Goal: Task Accomplishment & Management: Use online tool/utility

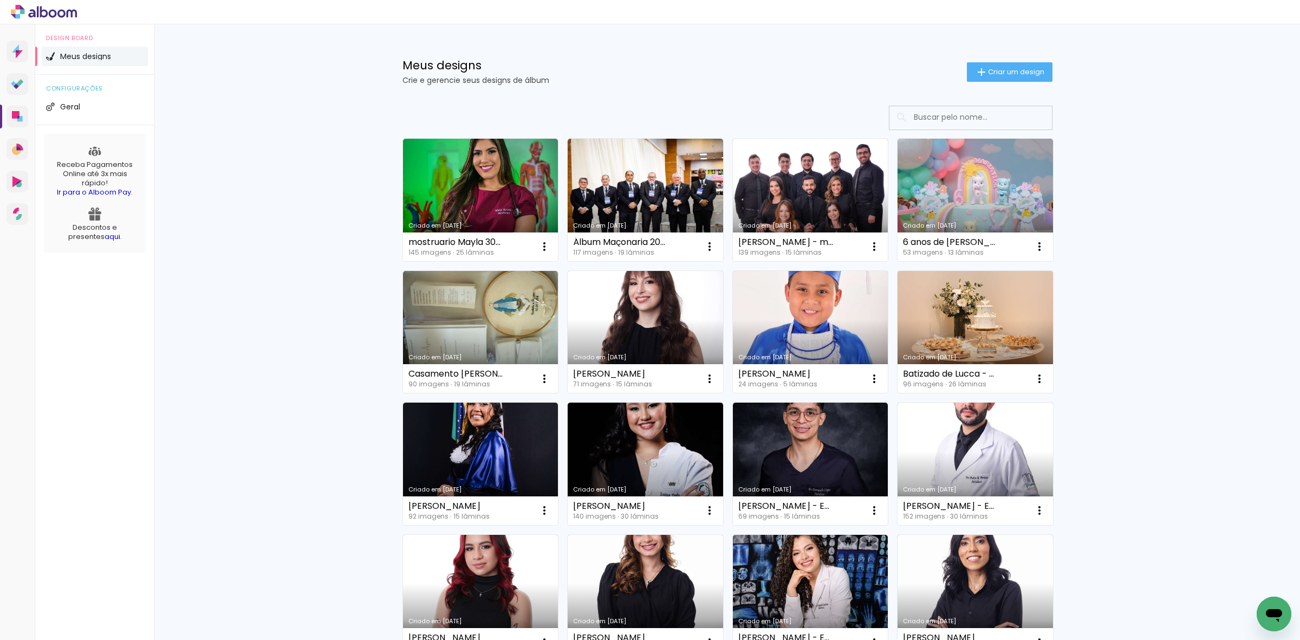
click at [756, 95] on div "Criado em 08/09/25 mostruario Mayla 30x40 145 imagens ∙ 25 lâminas Abrir Fazer …" at bounding box center [727, 635] width 704 height 1081
click at [978, 115] on input at bounding box center [985, 117] width 154 height 22
type input "[PERSON_NAME]"
type paper-input "[PERSON_NAME]"
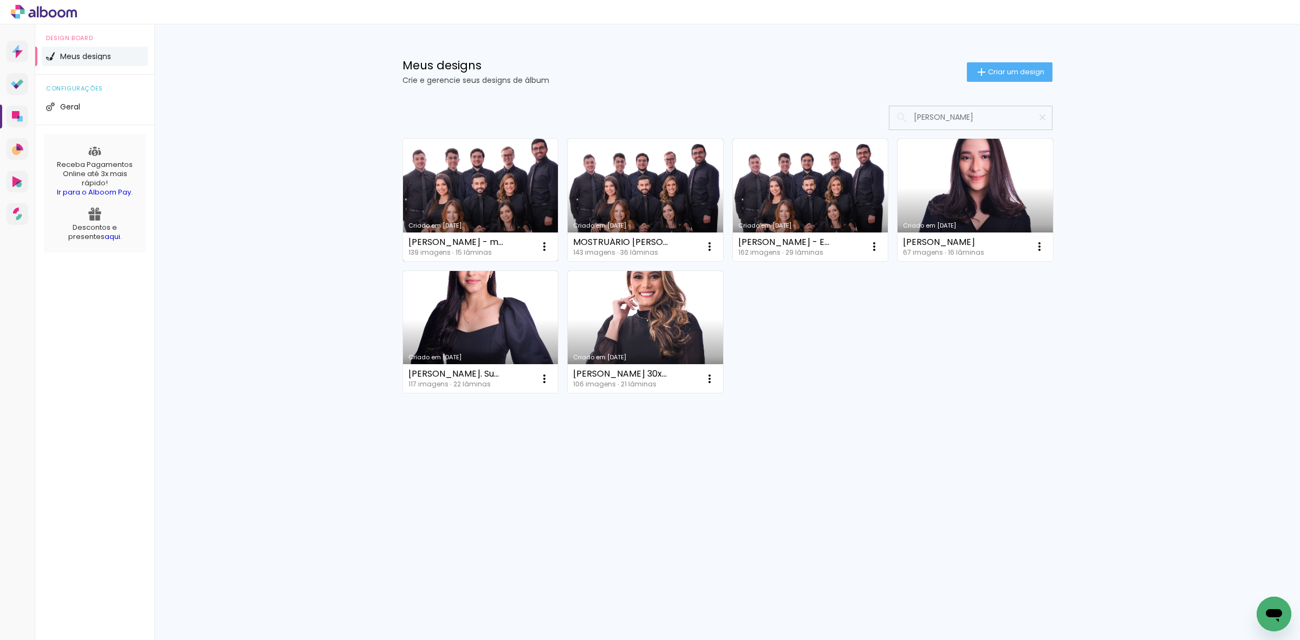
click at [477, 179] on link "Criado em [DATE]" at bounding box center [480, 200] width 155 height 122
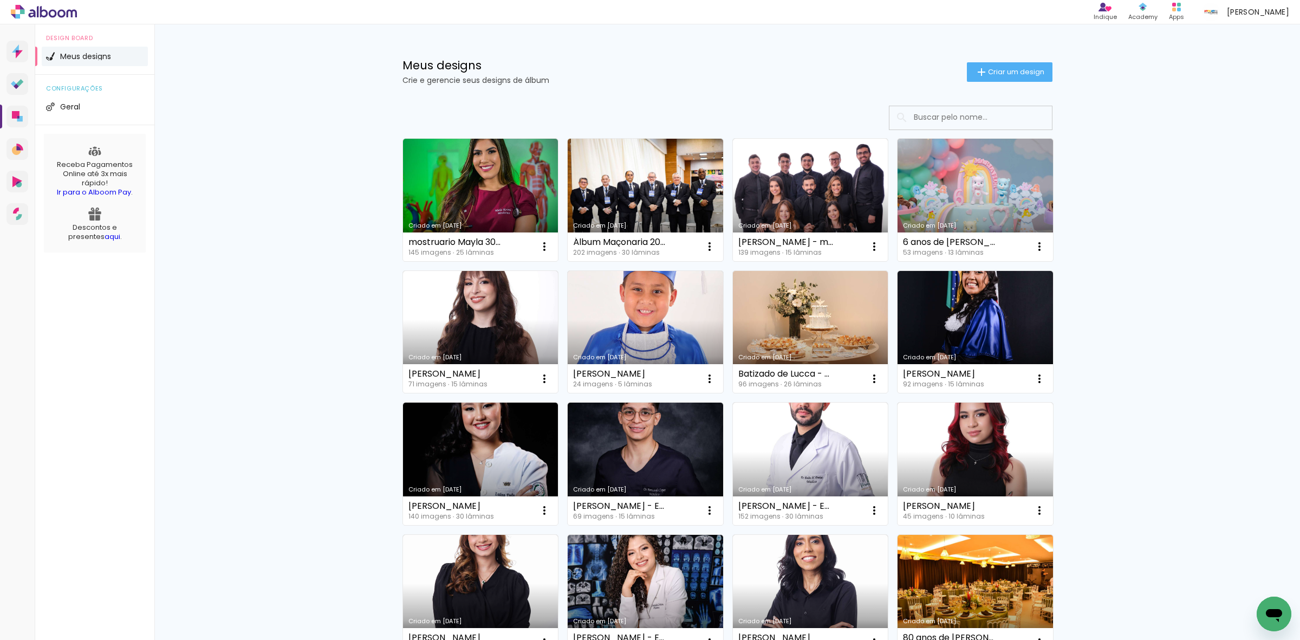
click at [927, 121] on input at bounding box center [985, 117] width 154 height 22
type input "davi"
type paper-input "davi"
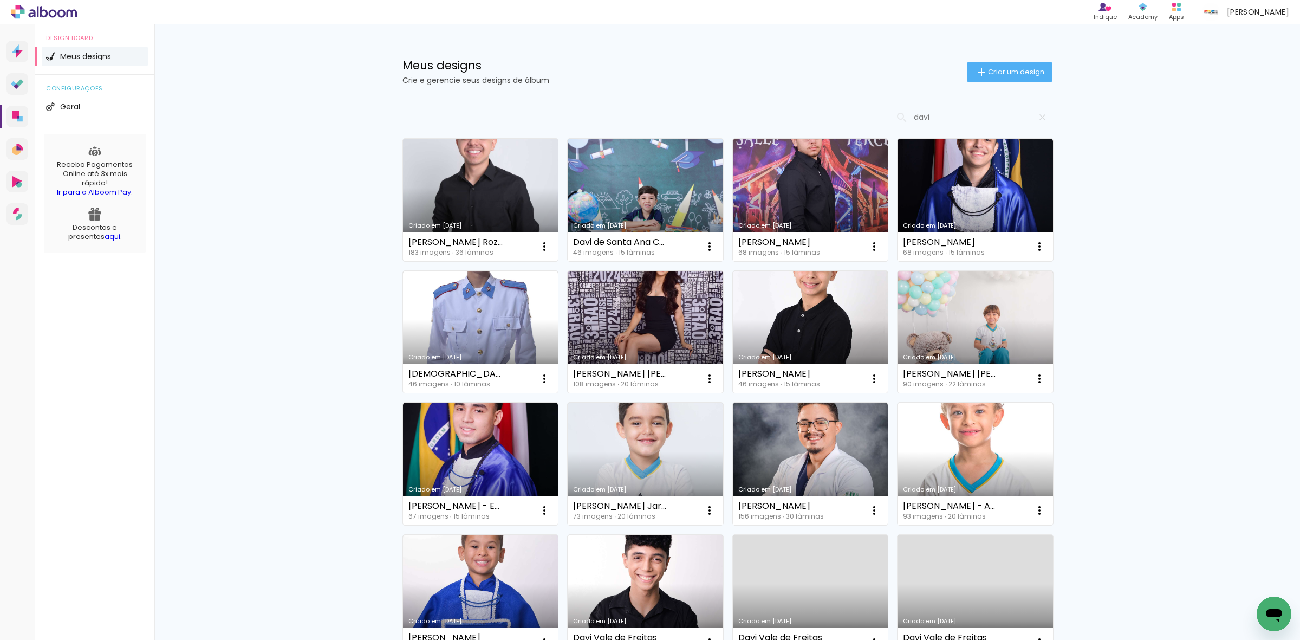
click at [474, 207] on link "Criado em 16/08/25" at bounding box center [480, 200] width 155 height 122
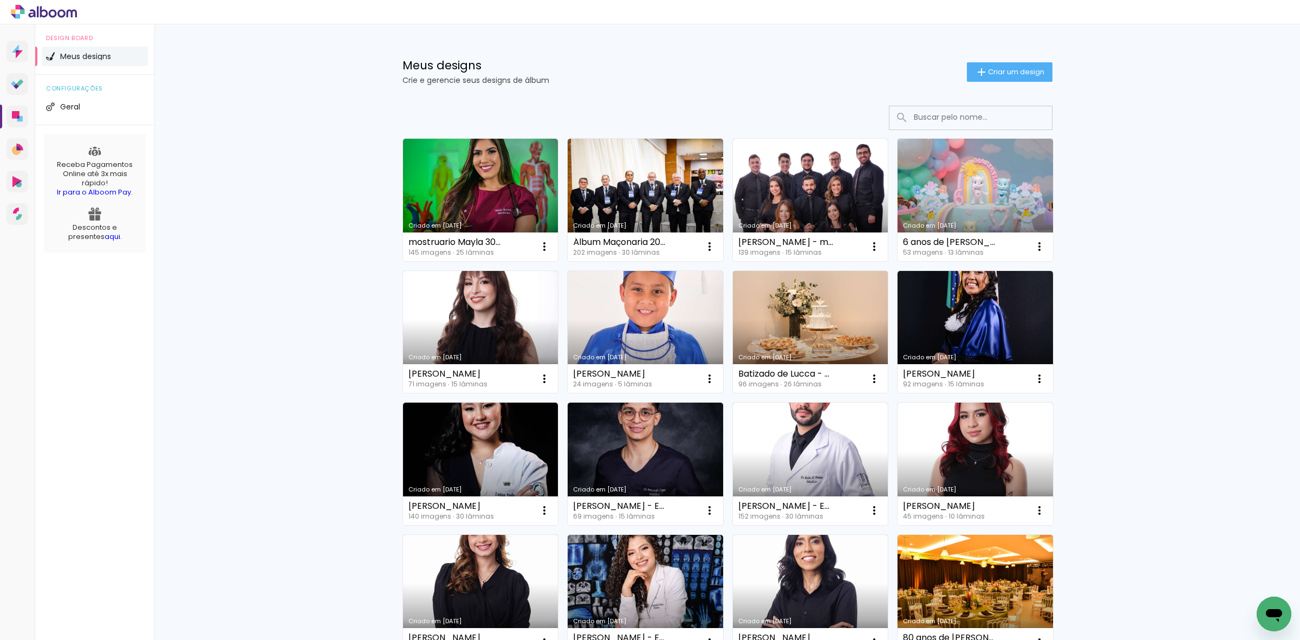
click at [955, 115] on input at bounding box center [985, 117] width 154 height 22
type input "ana"
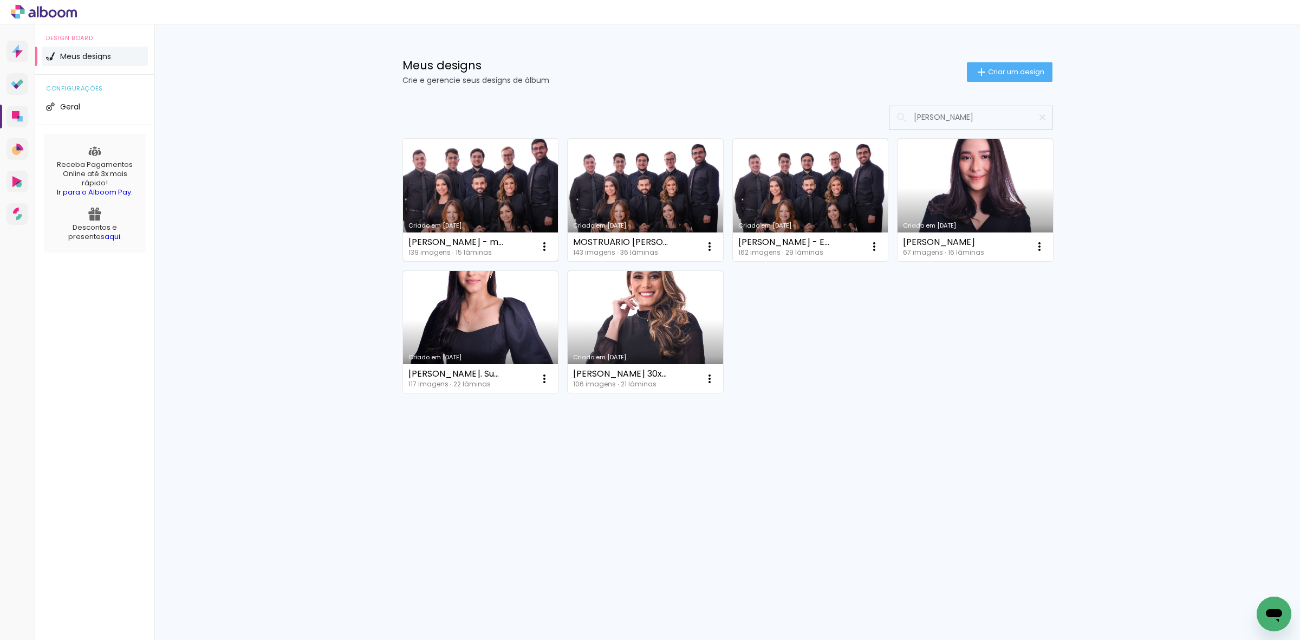
type input "ana paula"
type paper-input "ana paula"
click at [475, 171] on link "Criado em 08/09/25" at bounding box center [480, 200] width 155 height 122
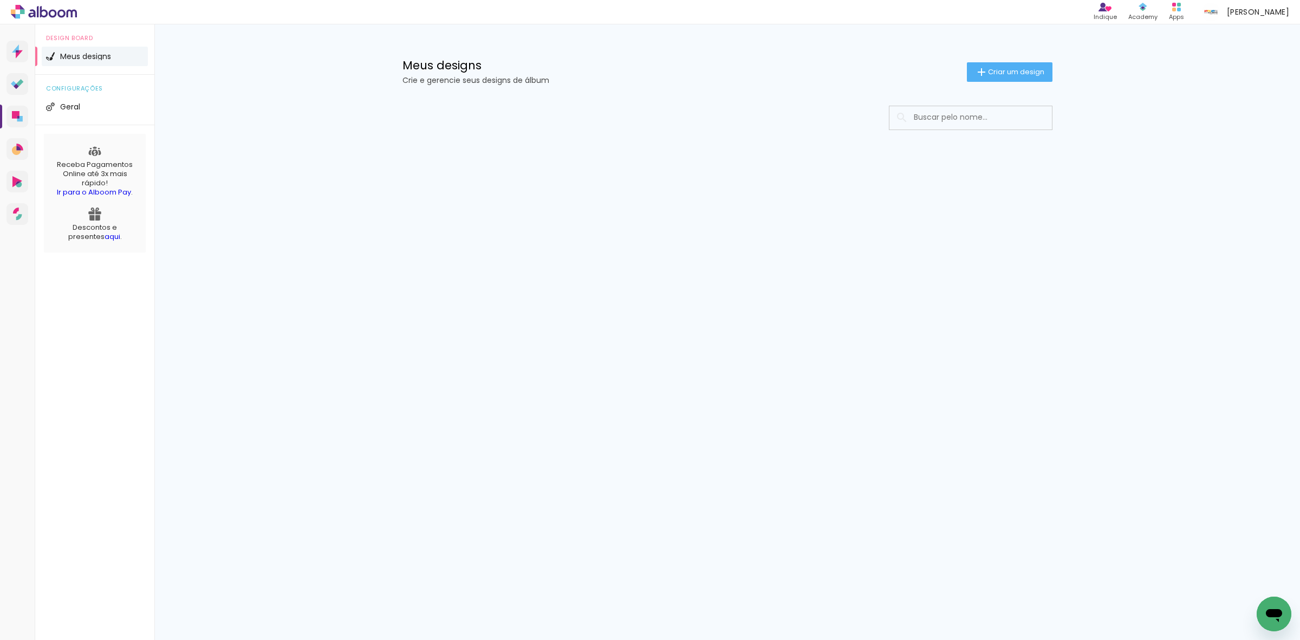
click at [648, 265] on div "Prosite Website + Landing pages Proof Sistema de seleção e venda de fotos Desig…" at bounding box center [650, 331] width 1300 height 615
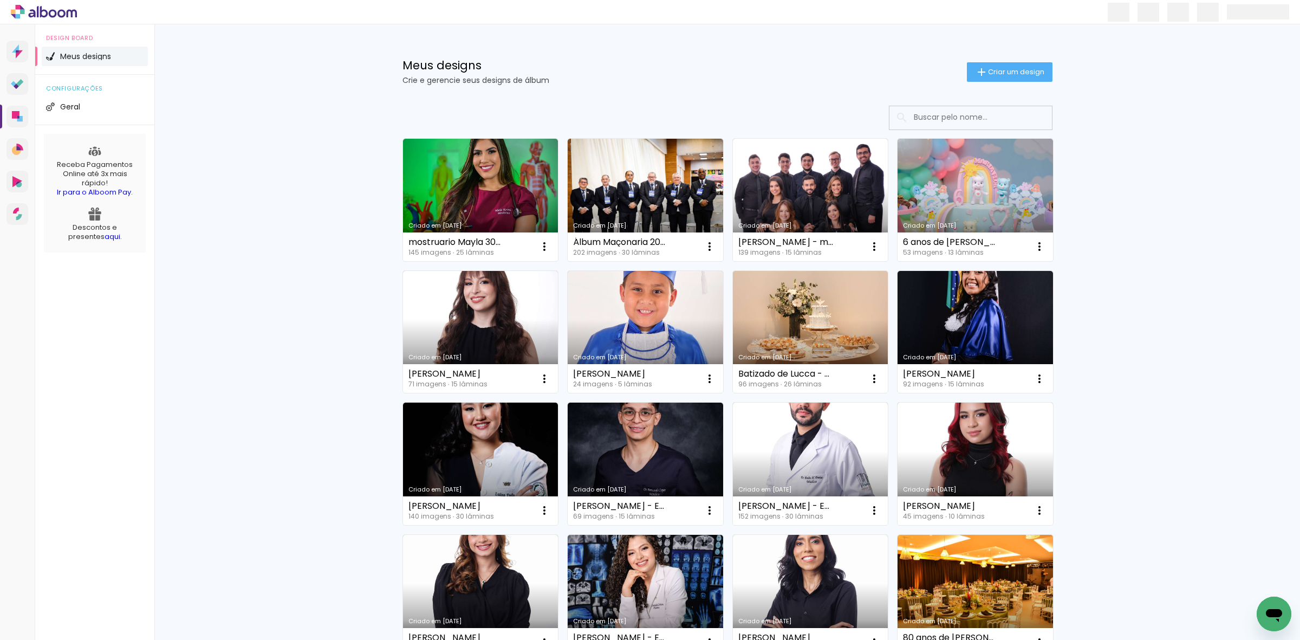
click at [932, 115] on input at bounding box center [985, 117] width 154 height 22
type input "[PERSON_NAME]"
type paper-input "[PERSON_NAME]"
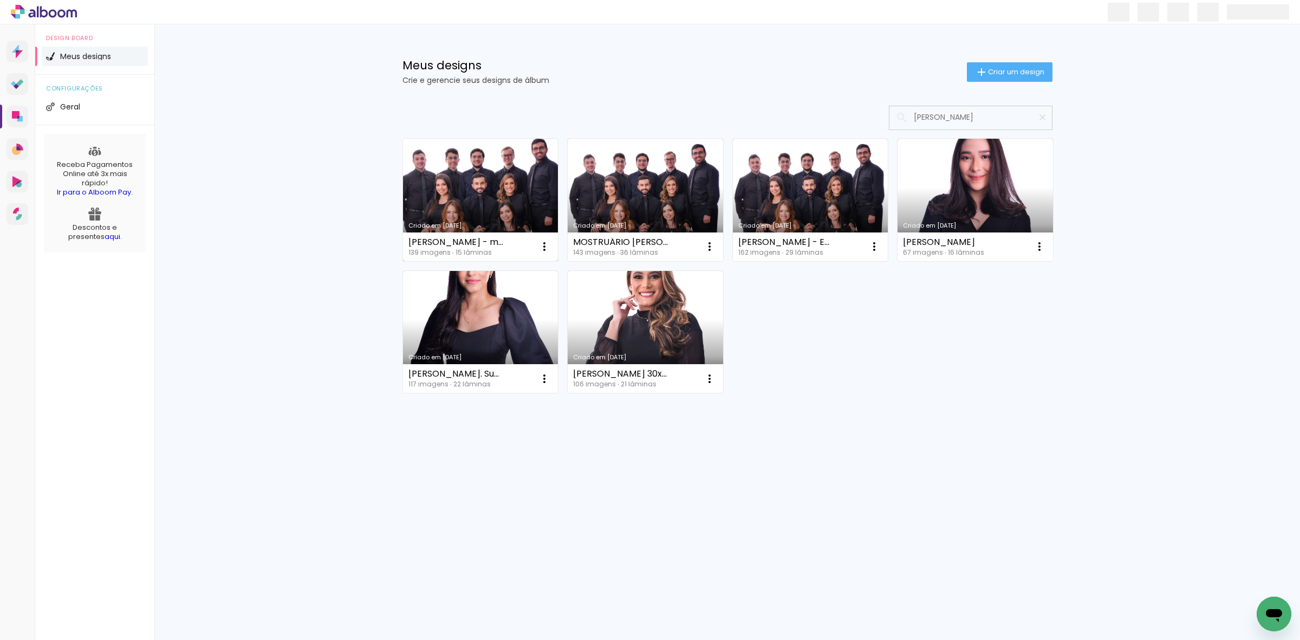
click at [456, 192] on link "Criado em [DATE]" at bounding box center [480, 200] width 155 height 122
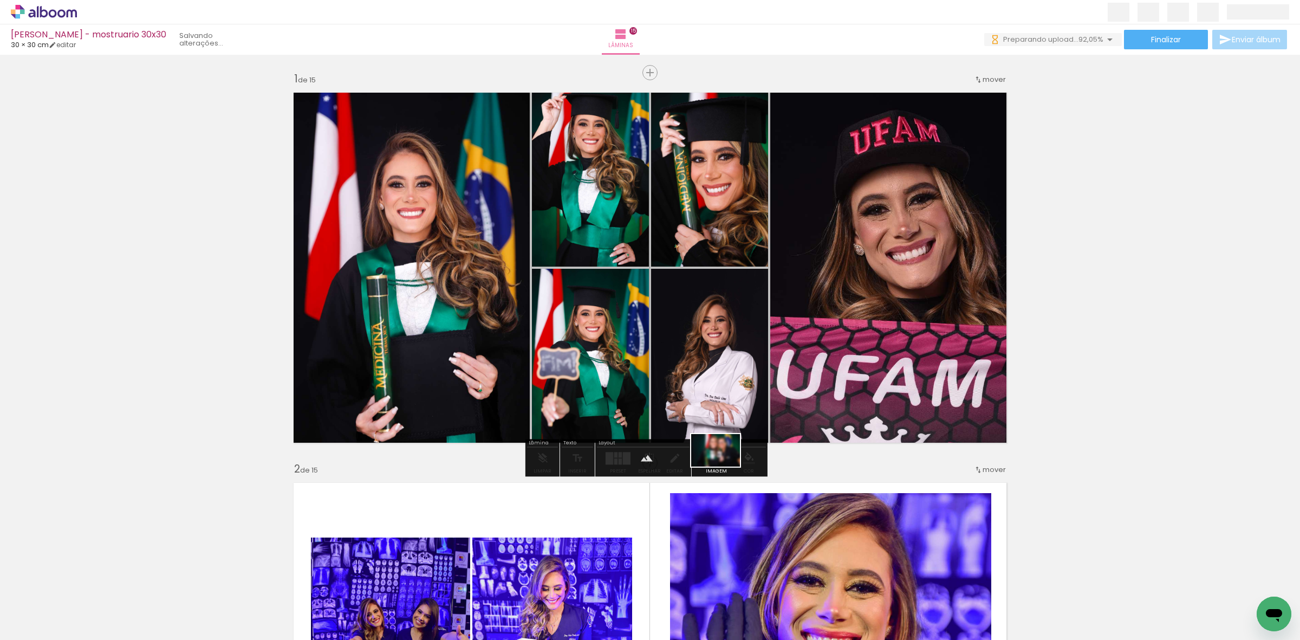
drag, startPoint x: 593, startPoint y: 604, endPoint x: 723, endPoint y: 466, distance: 190.0
click at [723, 466] on quentale-workspace at bounding box center [650, 320] width 1300 height 640
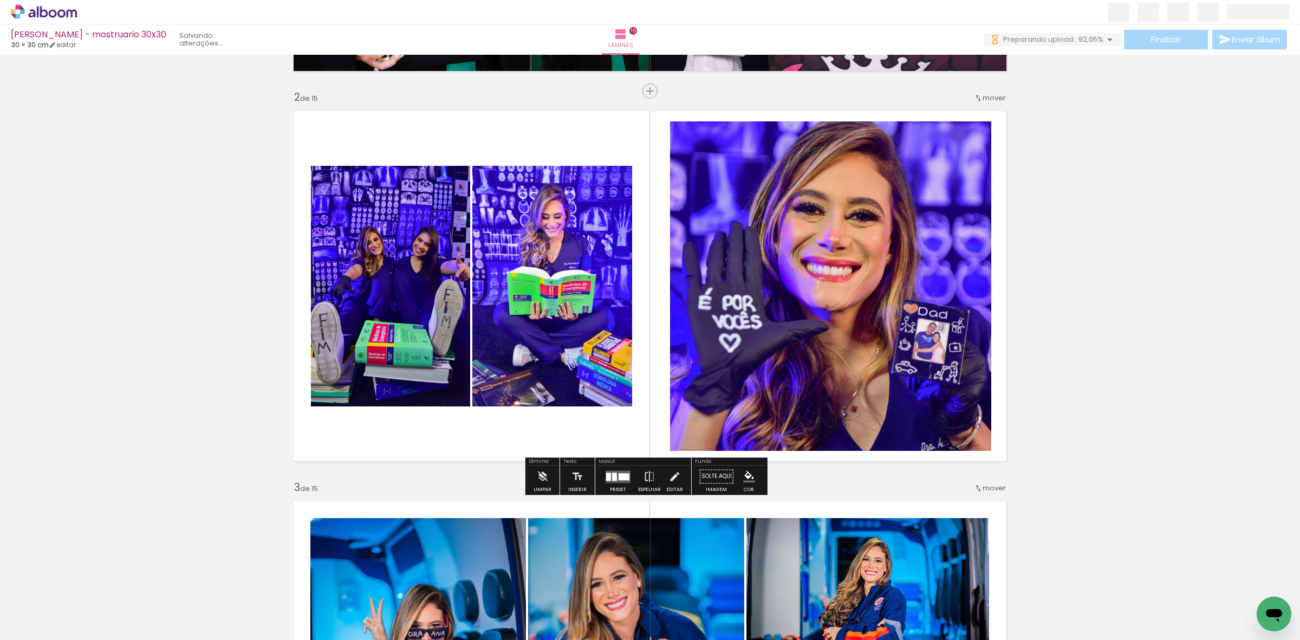
scroll to position [406, 0]
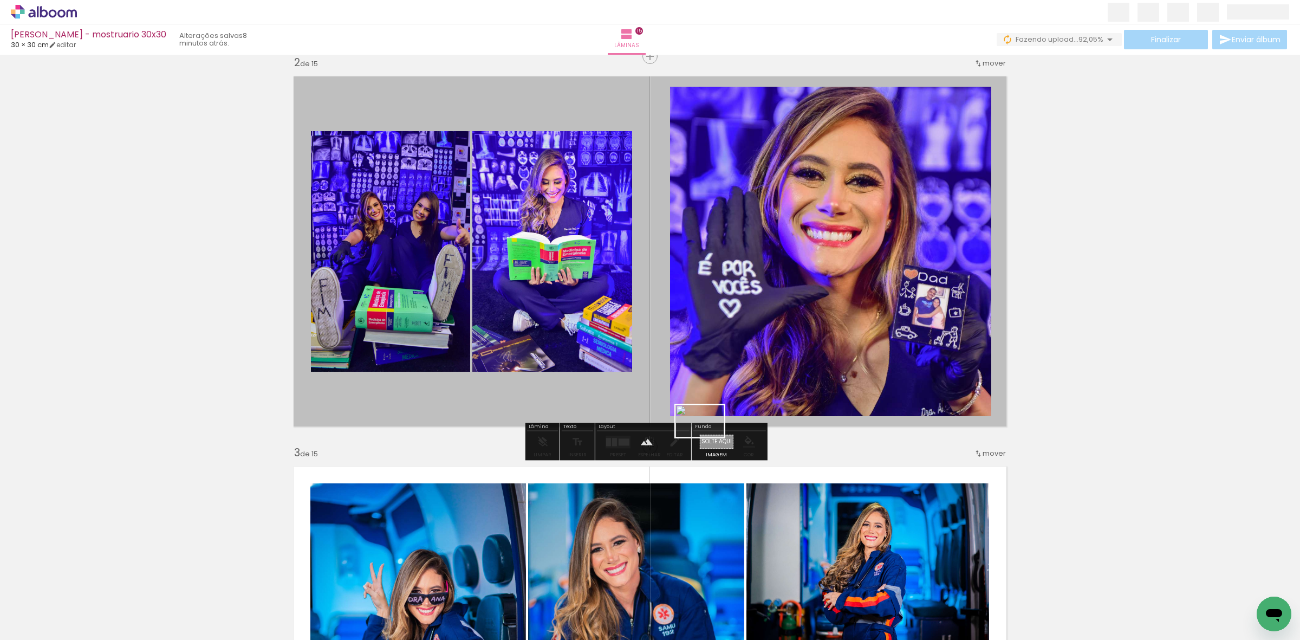
drag, startPoint x: 655, startPoint y: 605, endPoint x: 710, endPoint y: 438, distance: 176.0
click at [710, 438] on quentale-workspace at bounding box center [650, 320] width 1300 height 640
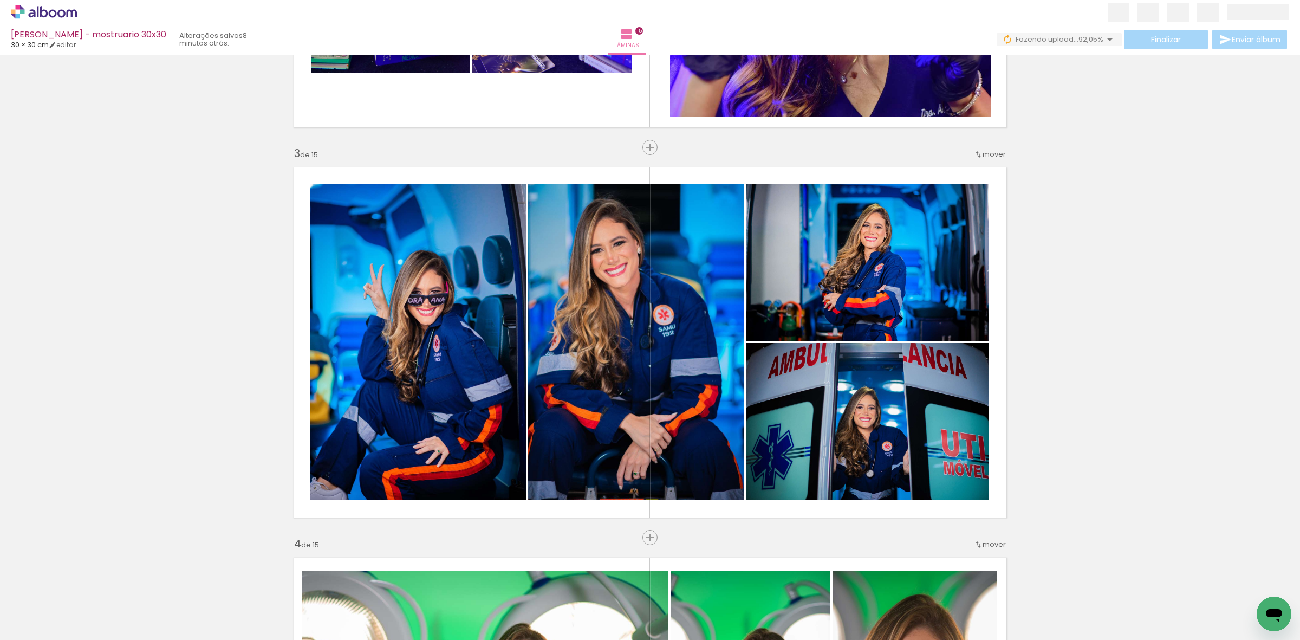
scroll to position [745, 0]
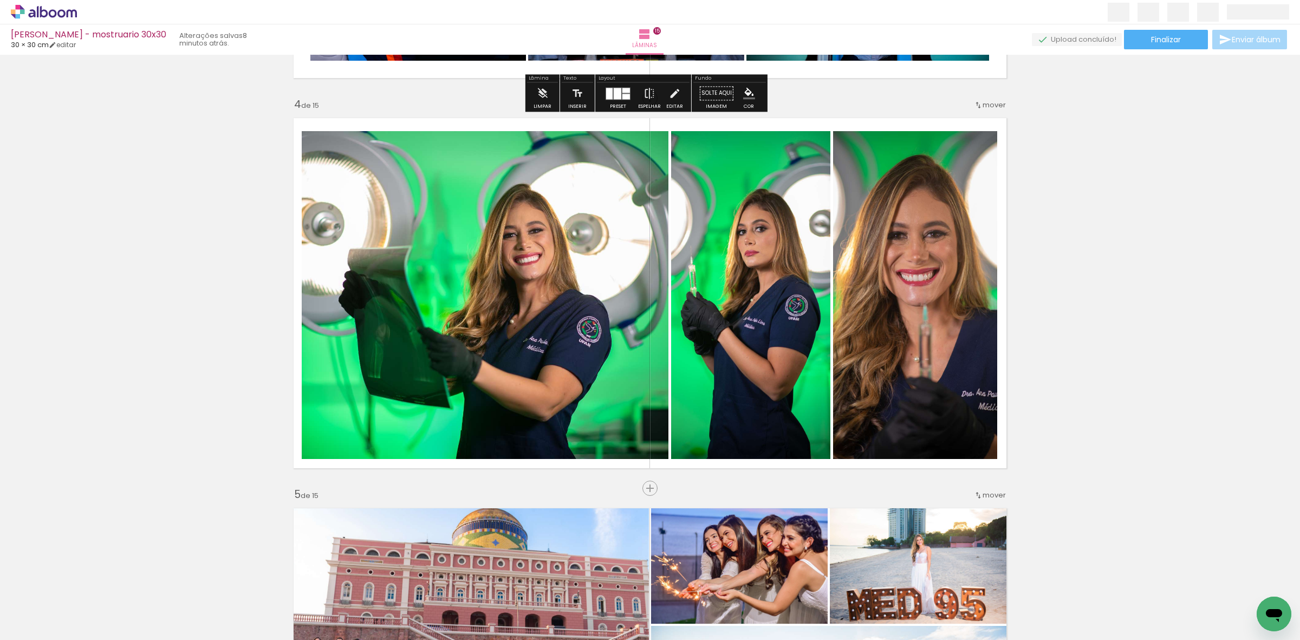
scroll to position [1151, 0]
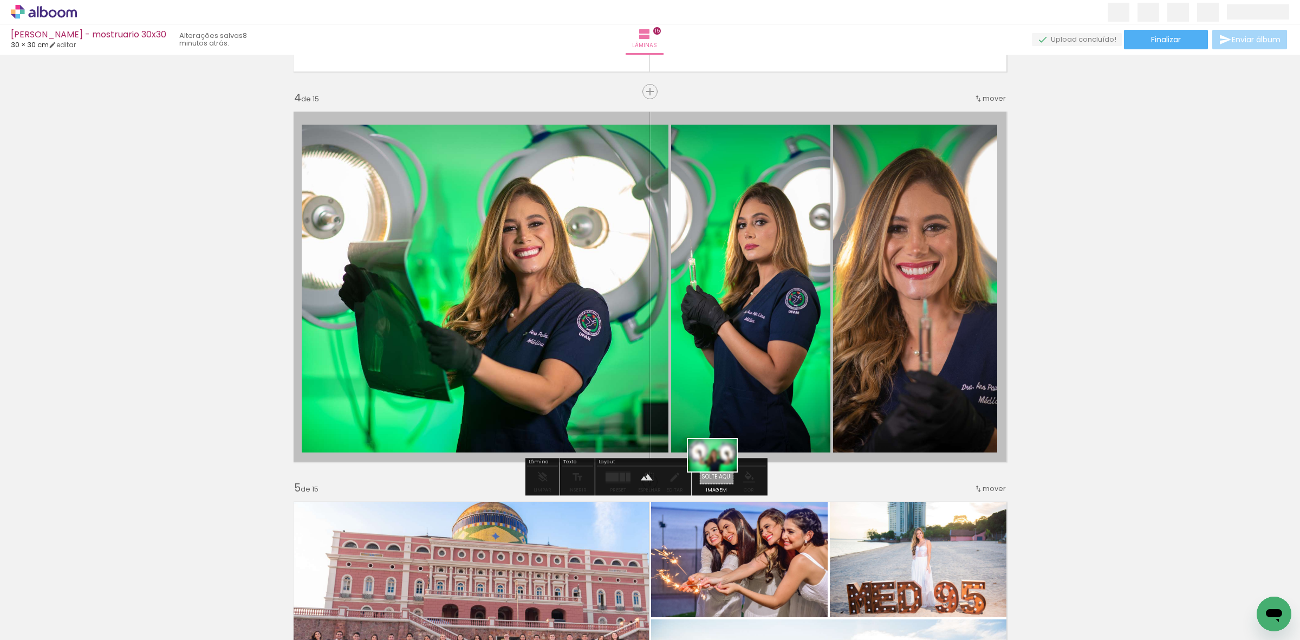
drag, startPoint x: 776, startPoint y: 613, endPoint x: 720, endPoint y: 471, distance: 152.4
click at [720, 471] on quentale-workspace at bounding box center [650, 320] width 1300 height 640
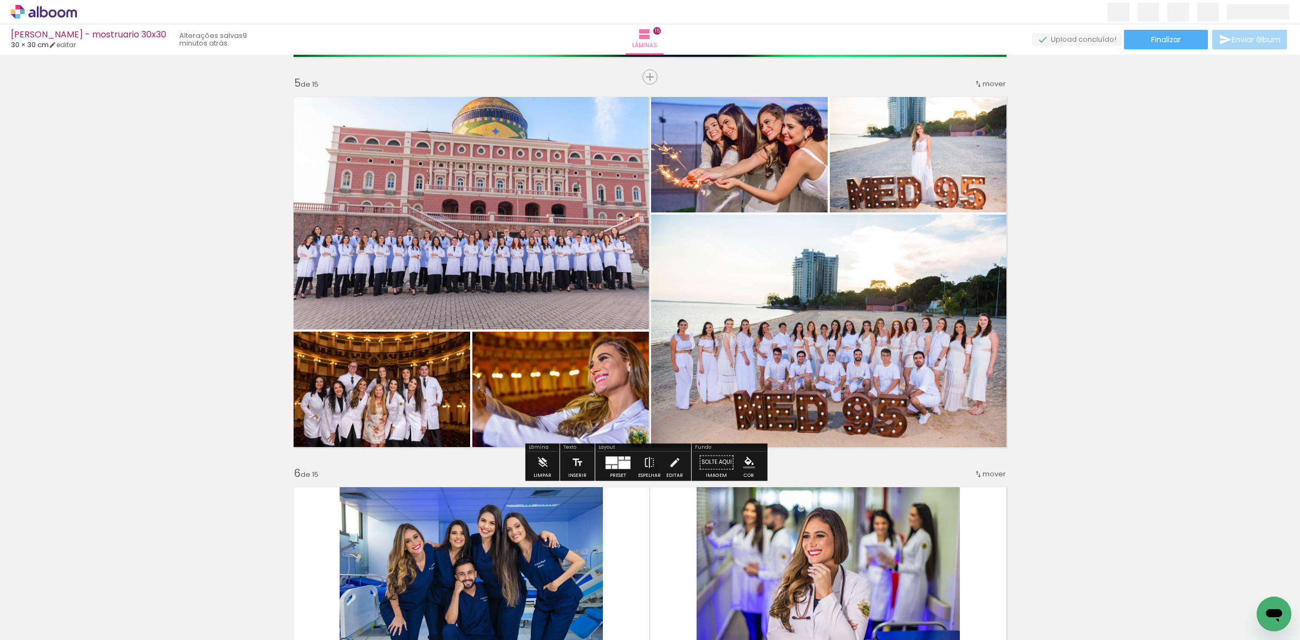
scroll to position [1557, 0]
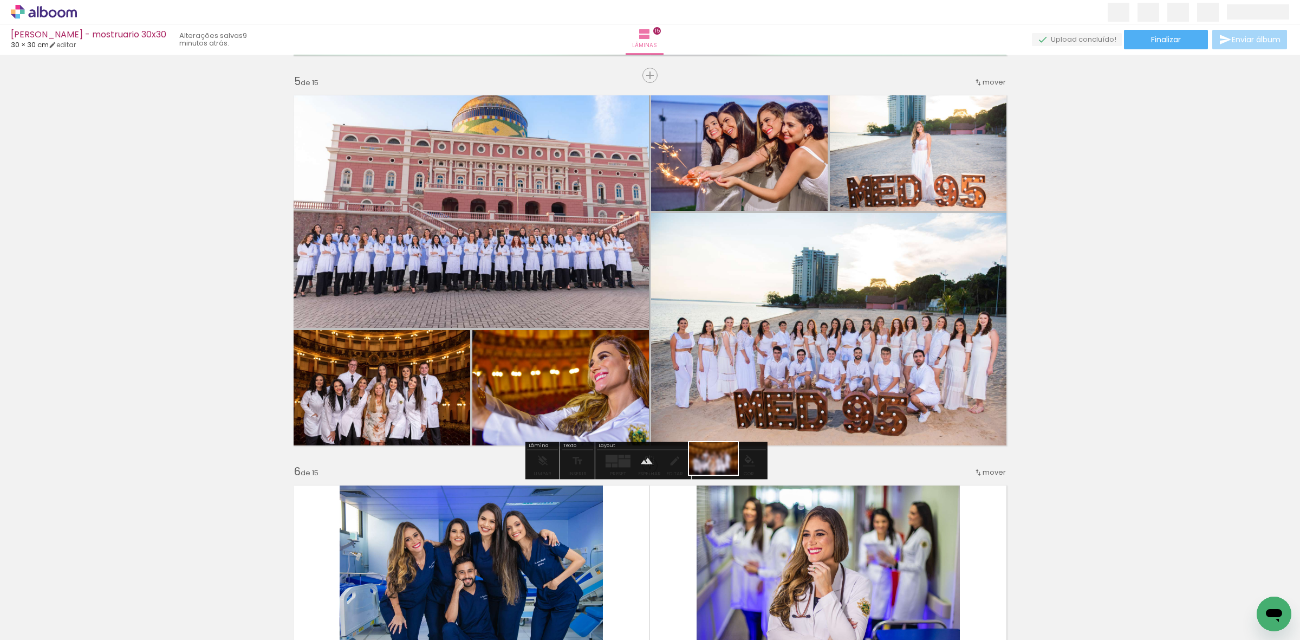
drag, startPoint x: 719, startPoint y: 604, endPoint x: 721, endPoint y: 474, distance: 130.0
click at [721, 474] on quentale-workspace at bounding box center [650, 320] width 1300 height 640
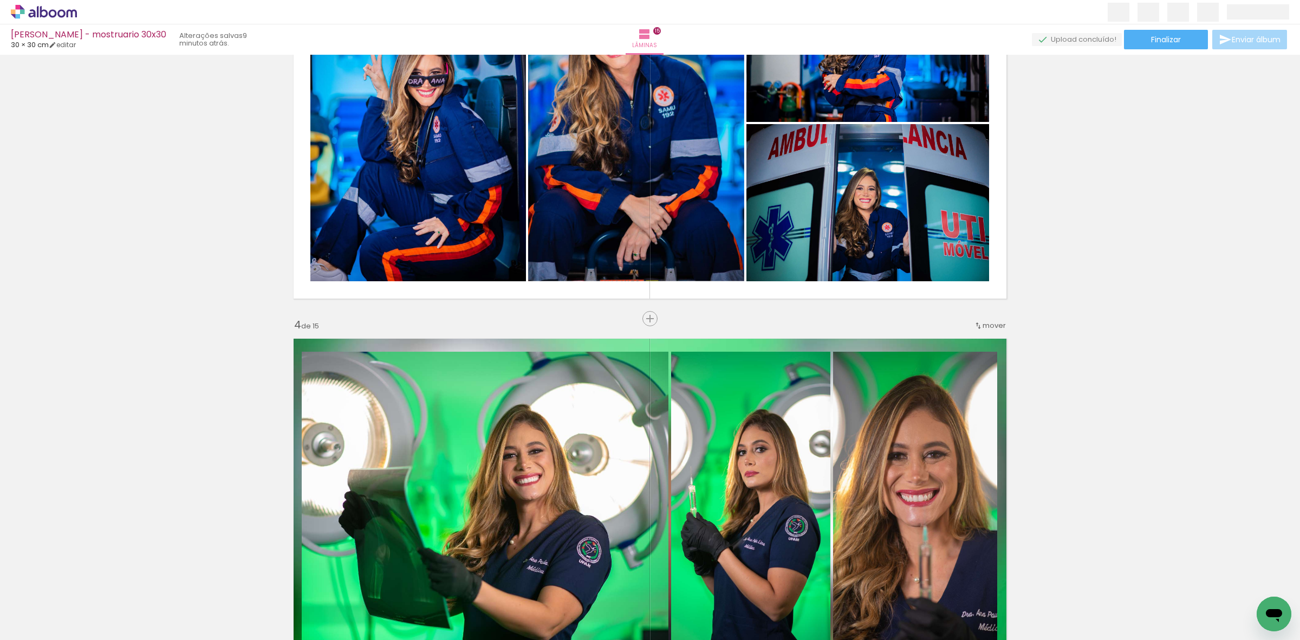
scroll to position [880, 0]
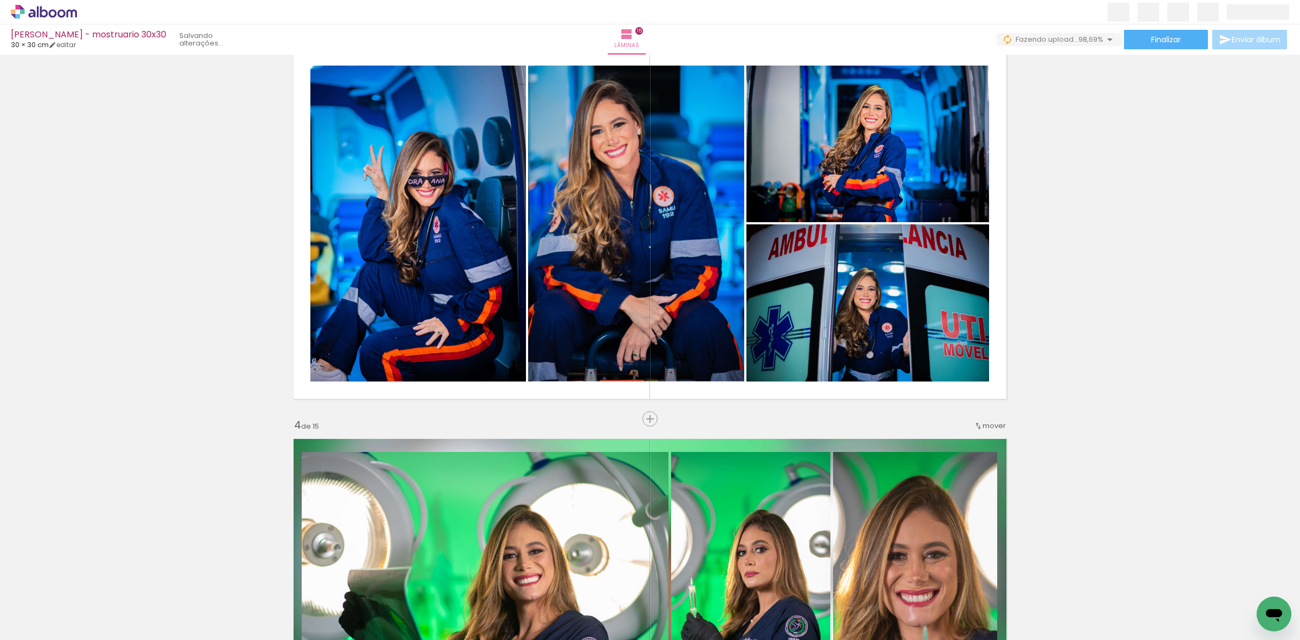
scroll to position [812, 0]
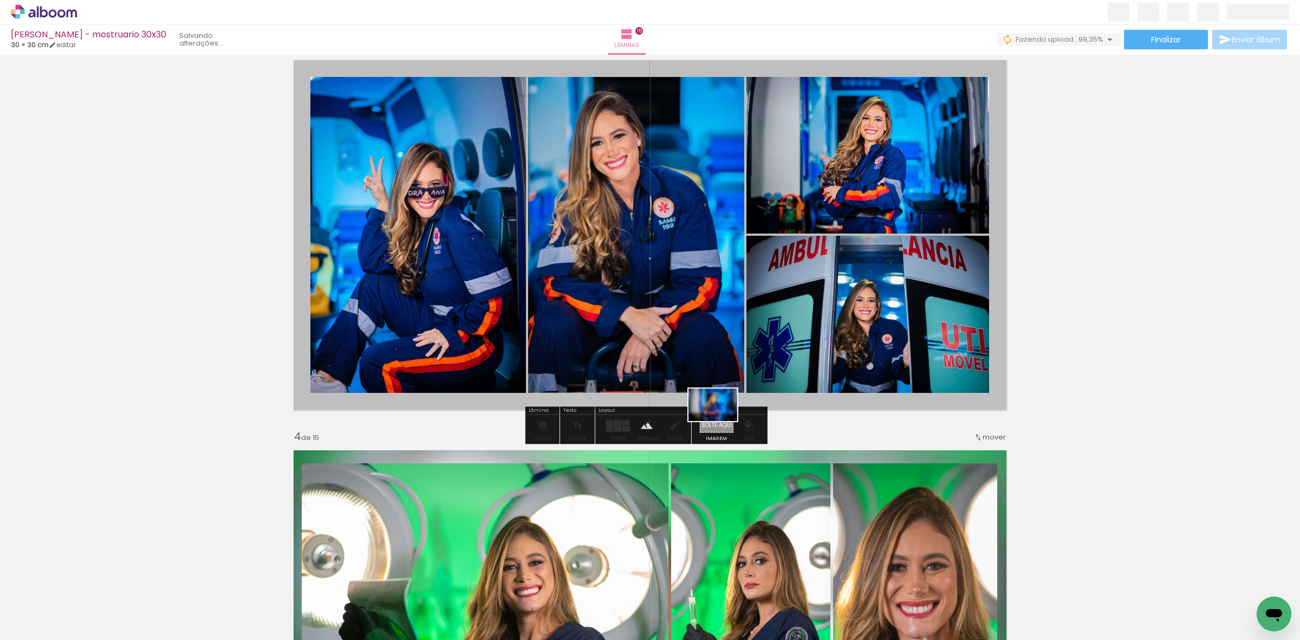
drag, startPoint x: 1198, startPoint y: 610, endPoint x: 726, endPoint y: 417, distance: 510.5
click at [718, 426] on quentale-workspace at bounding box center [650, 320] width 1300 height 640
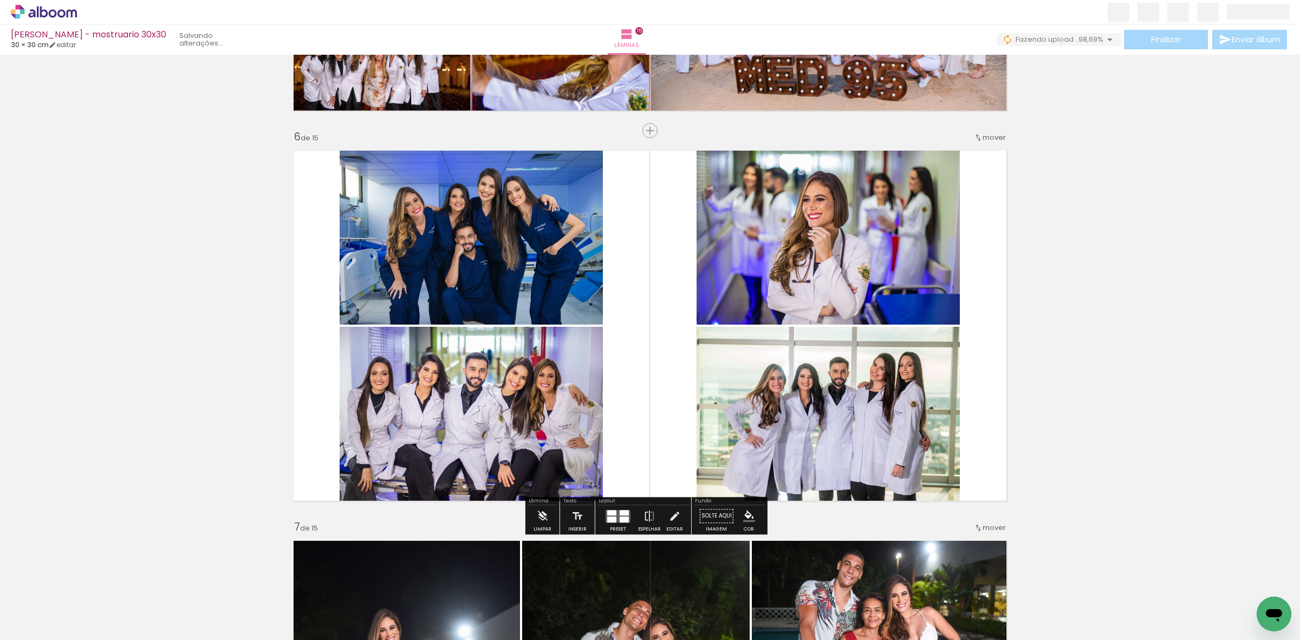
scroll to position [1895, 0]
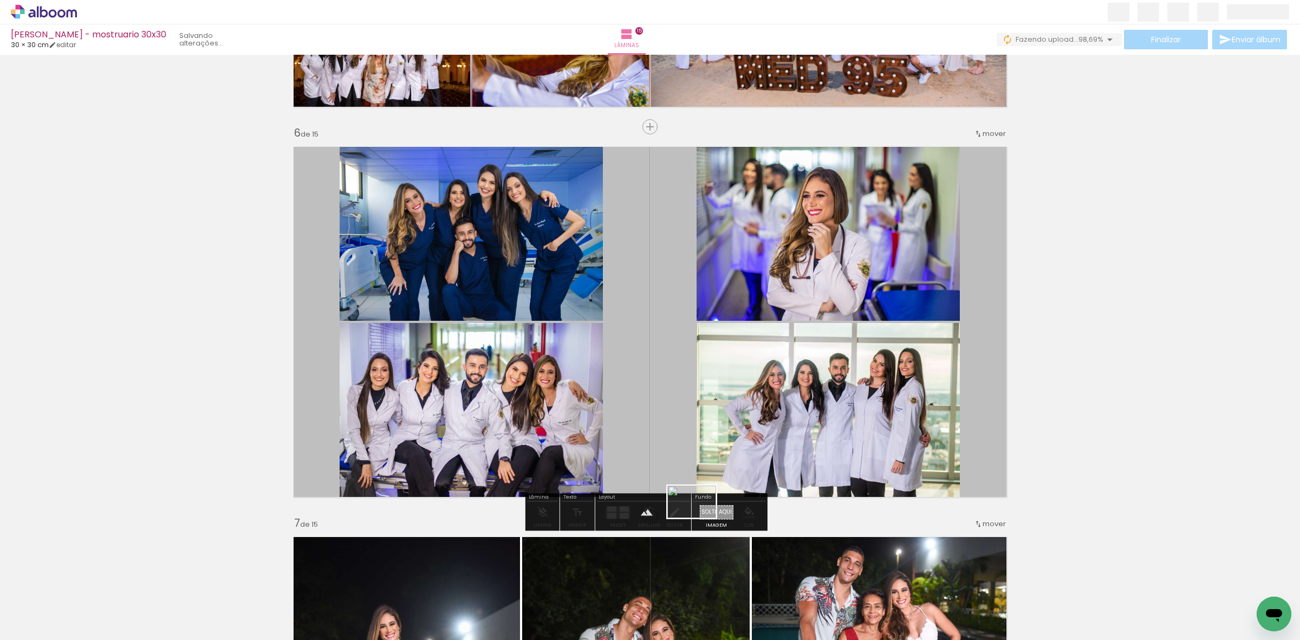
drag, startPoint x: 1254, startPoint y: 608, endPoint x: 738, endPoint y: 512, distance: 525.4
click at [699, 514] on quentale-workspace at bounding box center [650, 320] width 1300 height 640
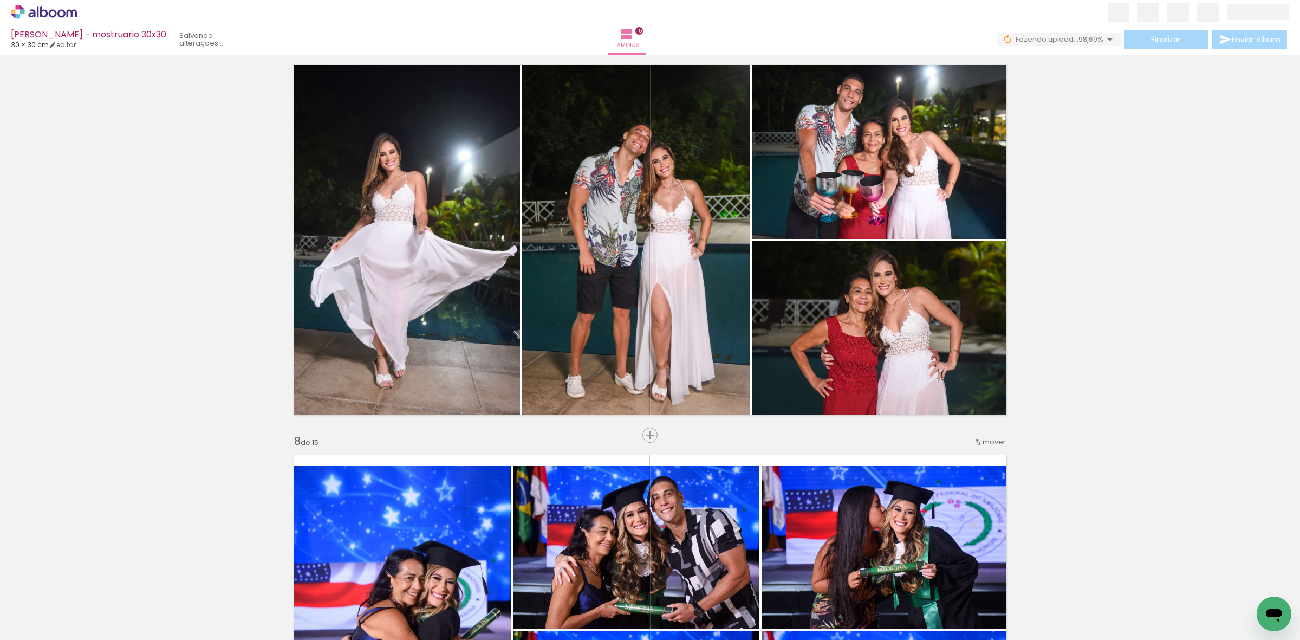
scroll to position [2369, 0]
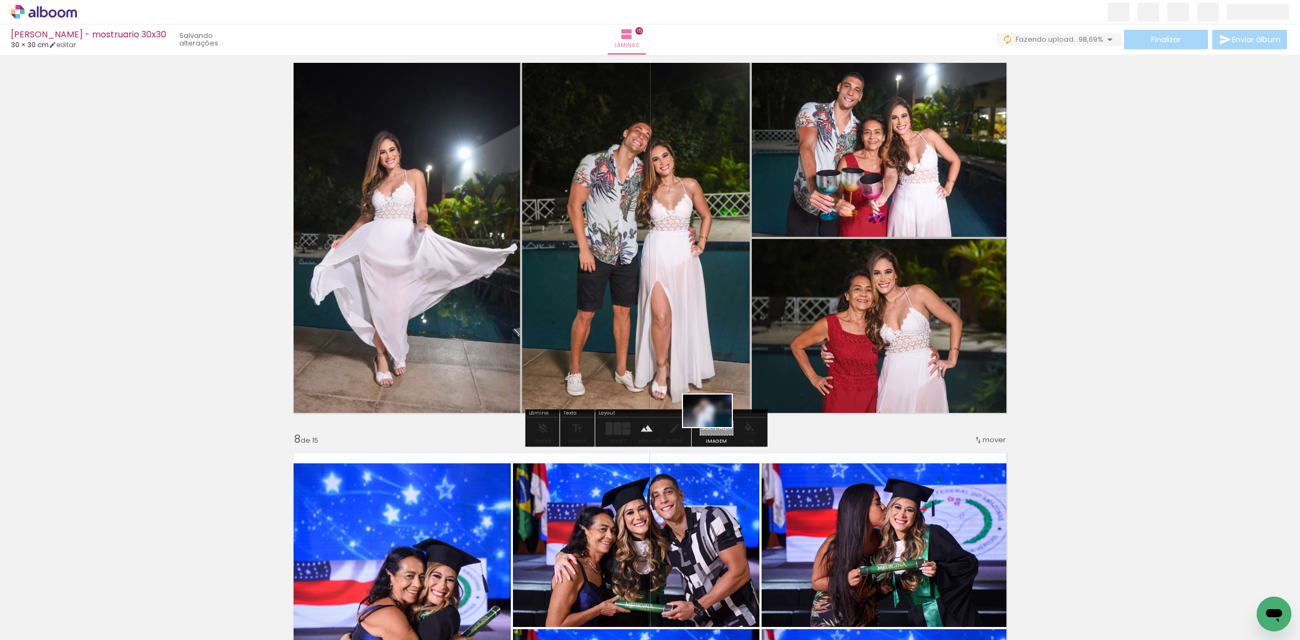
drag, startPoint x: 768, startPoint y: 542, endPoint x: 715, endPoint y: 427, distance: 127.0
click at [715, 427] on quentale-workspace at bounding box center [650, 320] width 1300 height 640
